Goal: Navigation & Orientation: Find specific page/section

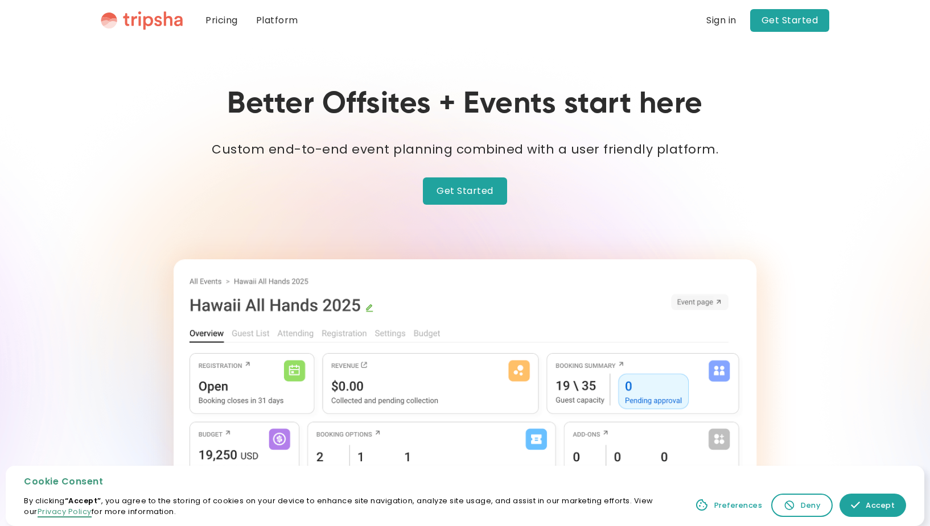
click at [279, 24] on link "Platform" at bounding box center [277, 20] width 60 height 41
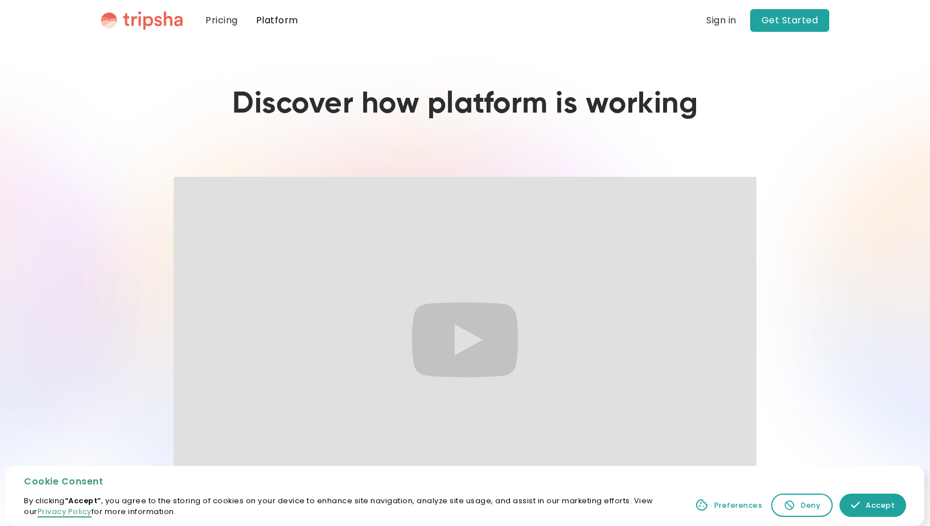
click at [240, 15] on link "Pricing" at bounding box center [221, 20] width 51 height 41
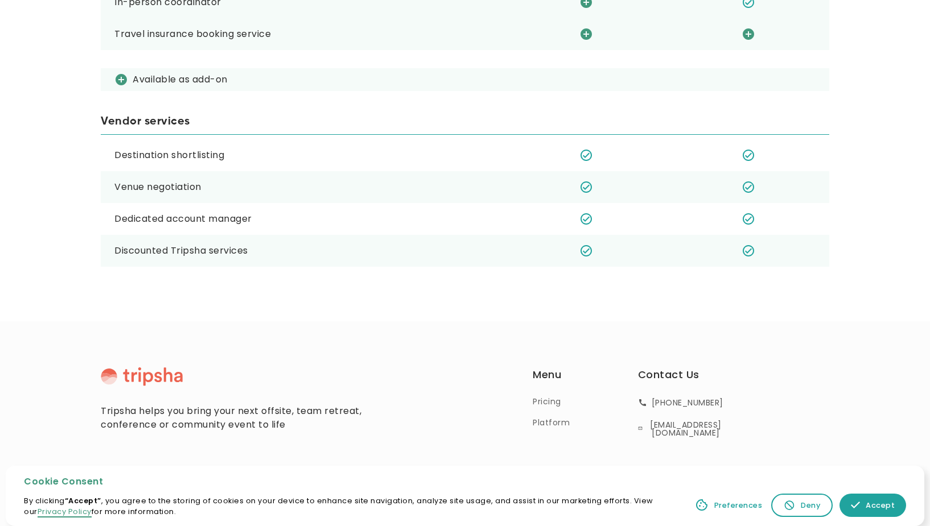
scroll to position [1298, 0]
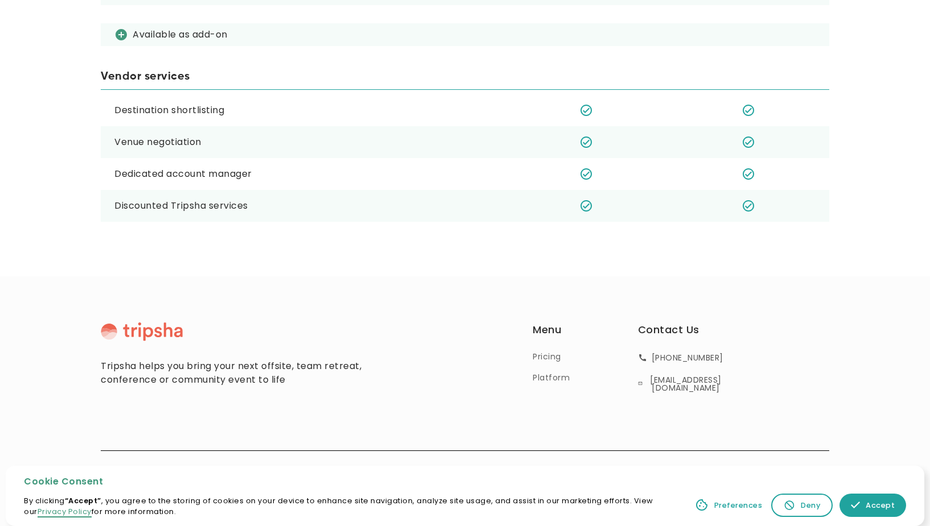
click at [549, 381] on link "Platform" at bounding box center [551, 378] width 37 height 12
